Goal: Task Accomplishment & Management: Manage account settings

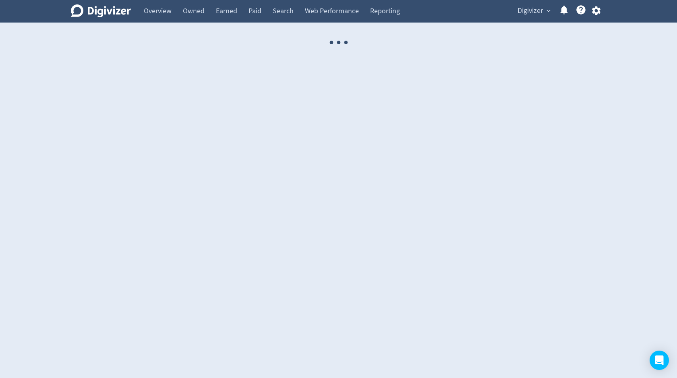
select select "USER"
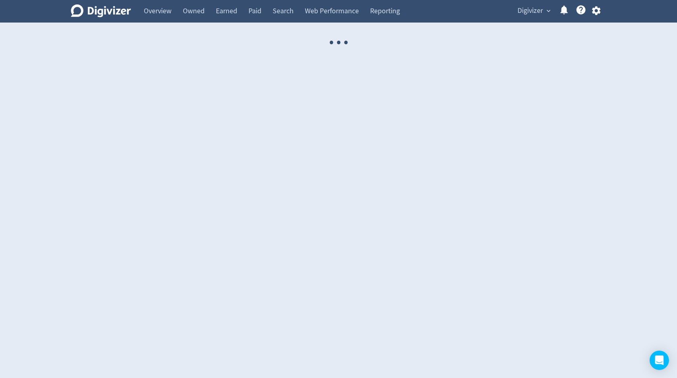
select select "USER"
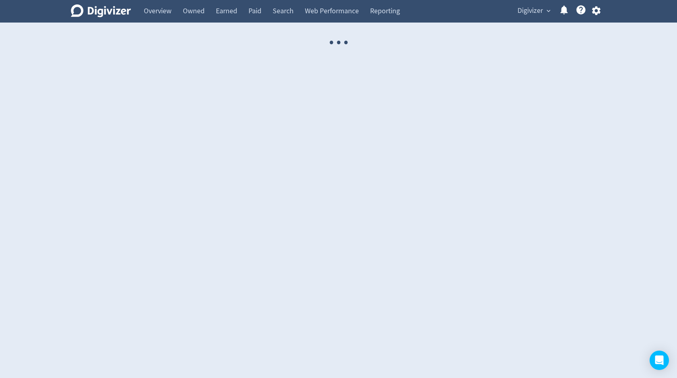
select select "USER"
